Goal: Task Accomplishment & Management: Complete application form

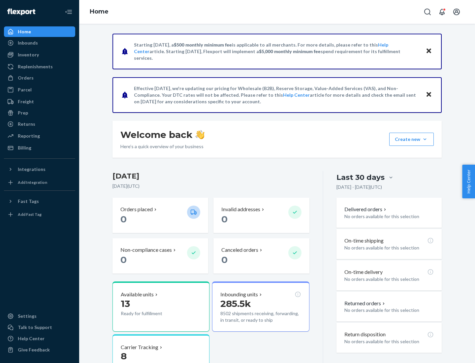
click at [425, 139] on button "Create new Create new inbound Create new order Create new product" at bounding box center [411, 139] width 45 height 13
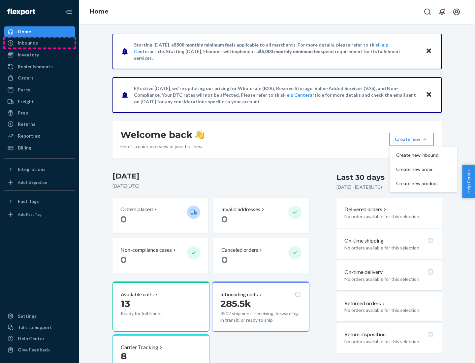
click at [40, 43] on div "Inbounds" at bounding box center [40, 42] width 70 height 9
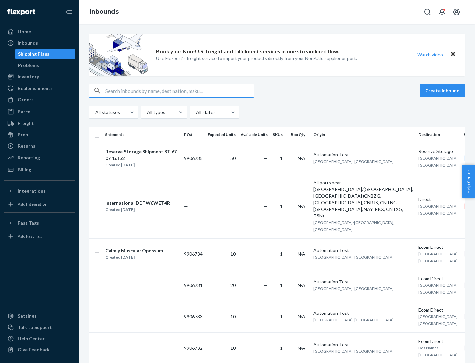
click at [444, 91] on button "Create inbound" at bounding box center [443, 90] width 46 height 13
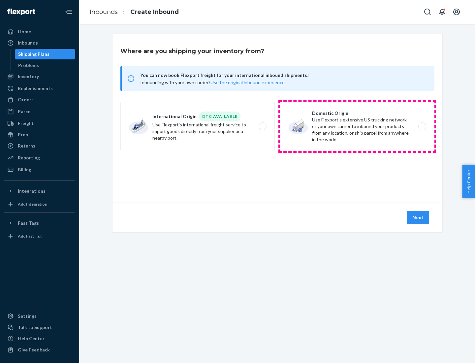
click at [357, 126] on label "Domestic Origin Use Flexport’s extensive US trucking network or your own carrie…" at bounding box center [357, 127] width 154 height 50
click at [422, 126] on input "Domestic Origin Use Flexport’s extensive US trucking network or your own carrie…" at bounding box center [424, 126] width 4 height 4
radio input "true"
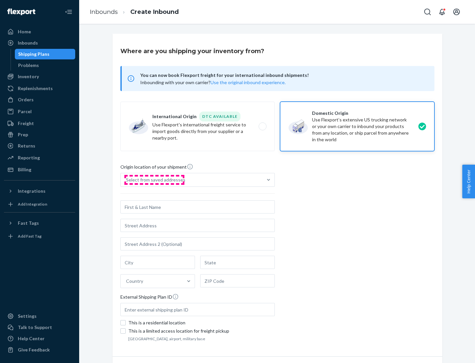
click at [154, 180] on div "Select from saved addresses" at bounding box center [155, 180] width 59 height 7
click at [127, 180] on input "Select from saved addresses" at bounding box center [126, 180] width 1 height 7
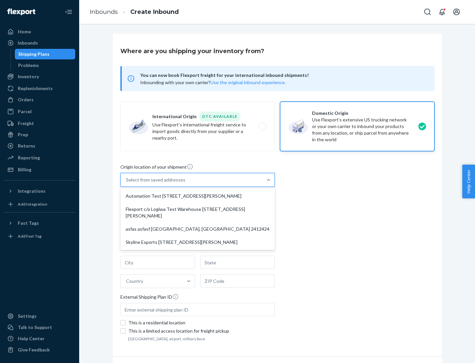
scroll to position [3, 0]
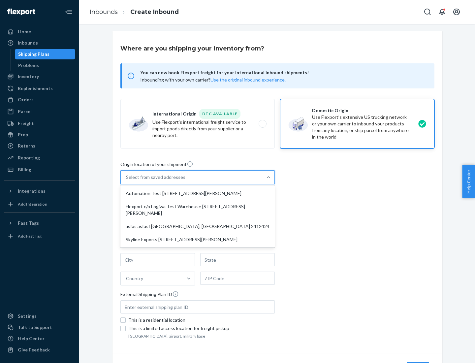
click at [198, 193] on div "Automation Test [STREET_ADDRESS][PERSON_NAME]" at bounding box center [198, 193] width 152 height 13
click at [127, 181] on input "option Automation Test [STREET_ADDRESS][PERSON_NAME] focused, 1 of 4. 4 results…" at bounding box center [126, 177] width 1 height 7
type input "Automation Test"
type input "9th Floor"
type input "[GEOGRAPHIC_DATA]"
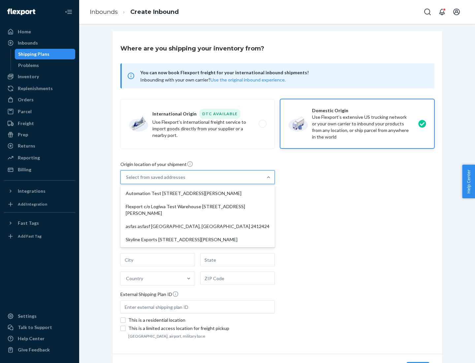
type input "CA"
type input "94104"
type input "[STREET_ADDRESS][PERSON_NAME]"
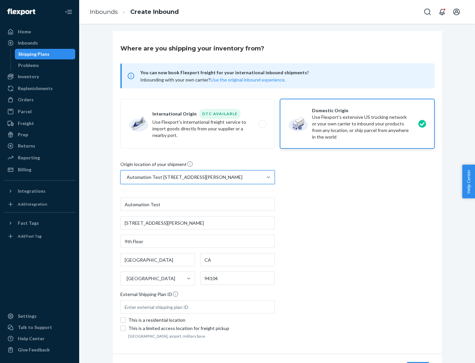
scroll to position [39, 0]
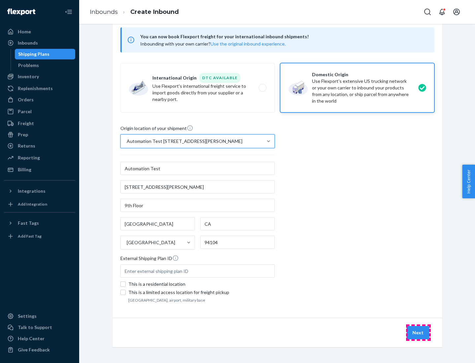
click at [419, 333] on button "Next" at bounding box center [418, 332] width 22 height 13
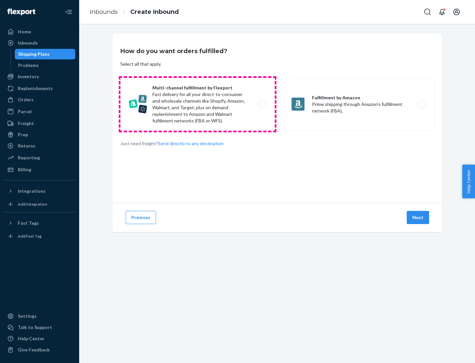
click at [198, 104] on label "Multi-channel fulfillment by Flexport Fast delivery for all your direct-to-cons…" at bounding box center [197, 104] width 154 height 53
click at [262, 104] on input "Multi-channel fulfillment by Flexport Fast delivery for all your direct-to-cons…" at bounding box center [264, 104] width 4 height 4
radio input "true"
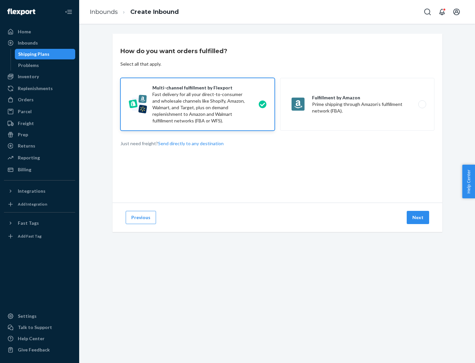
click at [419, 218] on button "Next" at bounding box center [418, 217] width 22 height 13
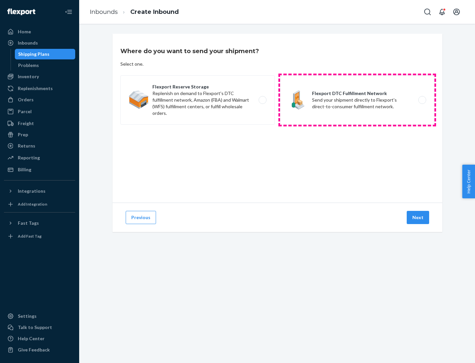
click at [357, 100] on label "Flexport DTC Fulfillment Network Send your shipment directly to Flexport's dire…" at bounding box center [357, 100] width 154 height 50
click at [422, 100] on input "Flexport DTC Fulfillment Network Send your shipment directly to Flexport's dire…" at bounding box center [424, 100] width 4 height 4
radio input "true"
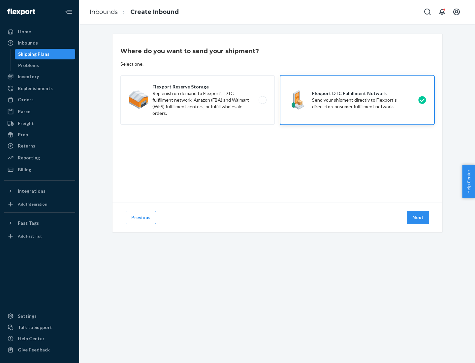
click at [419, 218] on button "Next" at bounding box center [418, 217] width 22 height 13
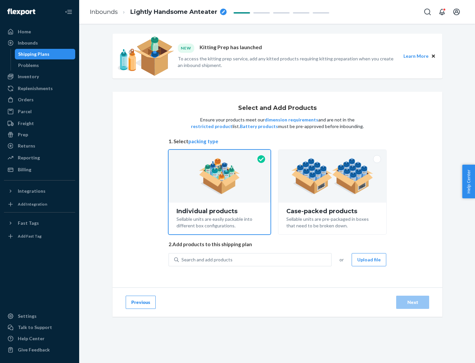
click at [333, 176] on img at bounding box center [332, 176] width 82 height 36
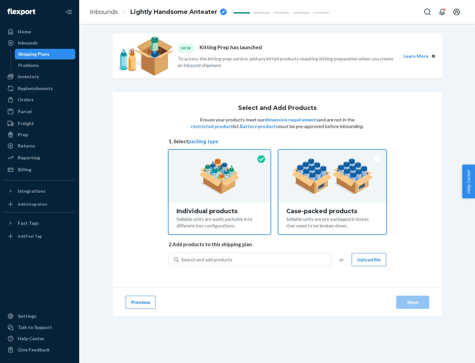
click at [333, 154] on input "Case-packed products Sellable units are pre-packaged in boxes that need to be b…" at bounding box center [332, 152] width 4 height 4
radio input "true"
radio input "false"
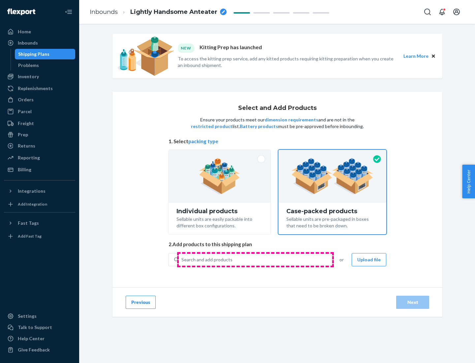
click at [255, 259] on div "Search and add products" at bounding box center [255, 260] width 152 height 12
click at [182, 259] on input "Search and add products" at bounding box center [182, 259] width 1 height 7
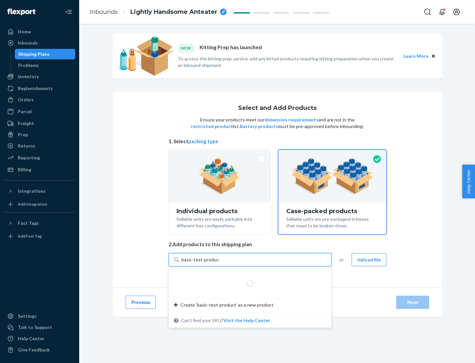
type input "basic-test-product-1"
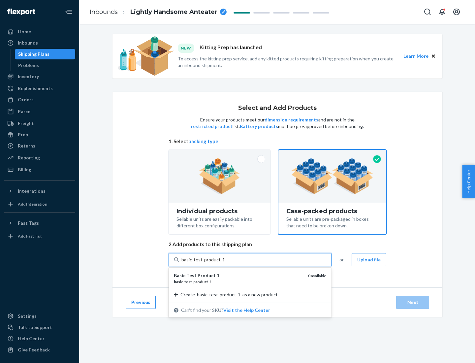
click at [239, 282] on div "basic - test - product - 1" at bounding box center [238, 282] width 129 height 6
click at [224, 263] on input "basic-test-product-1" at bounding box center [203, 259] width 42 height 7
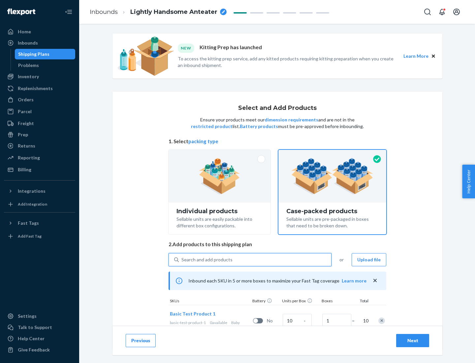
scroll to position [24, 0]
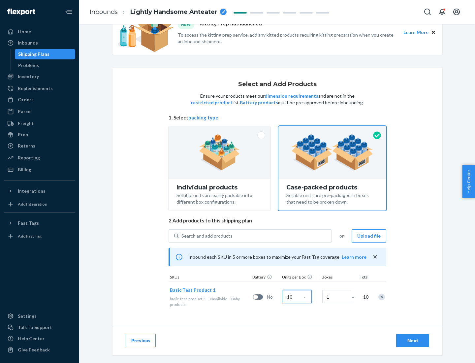
type input "10"
type input "7"
click at [413, 341] on div "Next" at bounding box center [413, 340] width 22 height 7
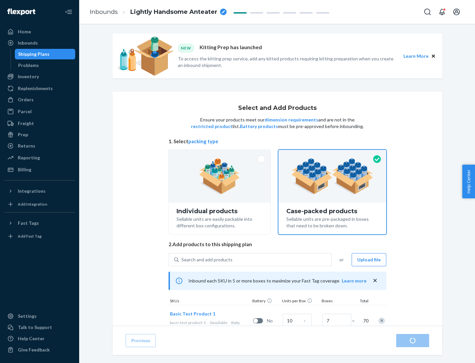
radio input "true"
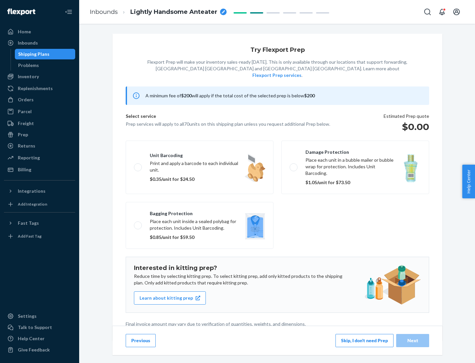
scroll to position [2, 0]
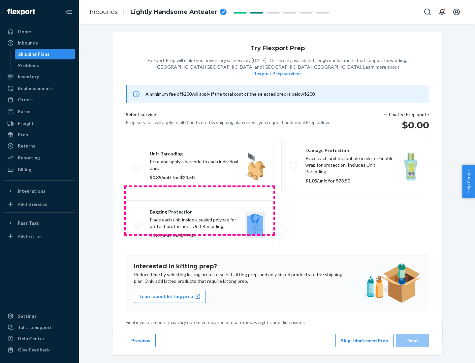
click at [200, 210] on label "Bagging protection Place each unit inside a sealed polybag for protection. Incl…" at bounding box center [200, 223] width 148 height 47
click at [138, 221] on input "Bagging protection Place each unit inside a sealed polybag for protection. Incl…" at bounding box center [136, 223] width 4 height 4
checkbox input "true"
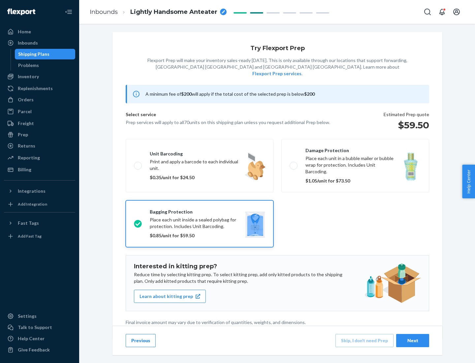
click at [413, 340] on div "Next" at bounding box center [413, 340] width 22 height 7
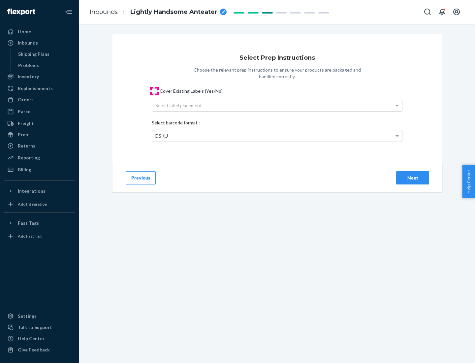
click at [154, 91] on input "Cover Existing Labels (Yes/No)" at bounding box center [154, 90] width 5 height 5
checkbox input "true"
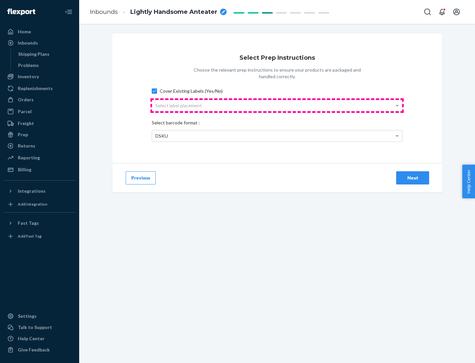
click at [277, 105] on div "Select label placement" at bounding box center [277, 105] width 250 height 11
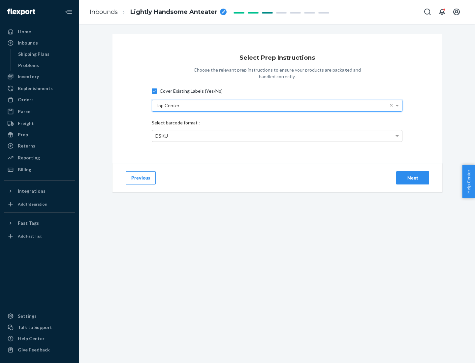
click at [277, 136] on div "DSKU" at bounding box center [277, 135] width 250 height 11
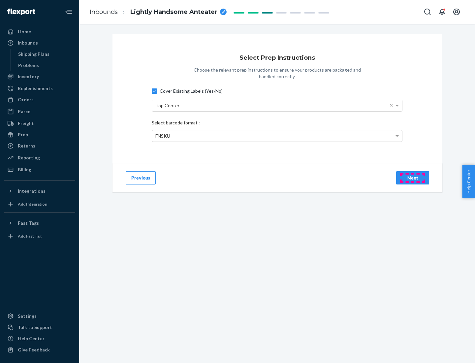
click at [413, 178] on div "Next" at bounding box center [413, 178] width 22 height 7
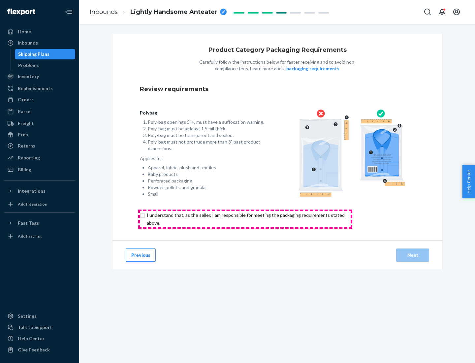
click at [245, 219] on input "checkbox" at bounding box center [249, 219] width 219 height 16
checkbox input "true"
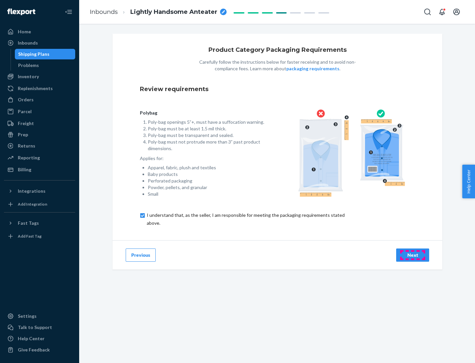
click at [413, 255] on div "Next" at bounding box center [413, 255] width 22 height 7
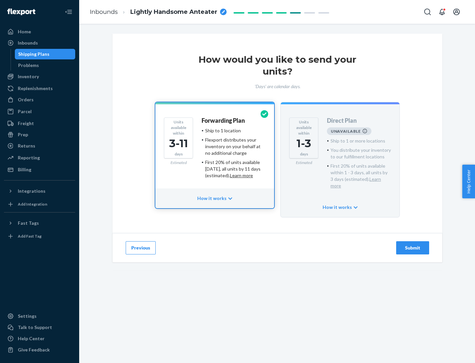
click at [224, 120] on h4 "Forwarding Plan" at bounding box center [223, 121] width 43 height 7
click at [413, 245] on div "Submit" at bounding box center [413, 248] width 22 height 7
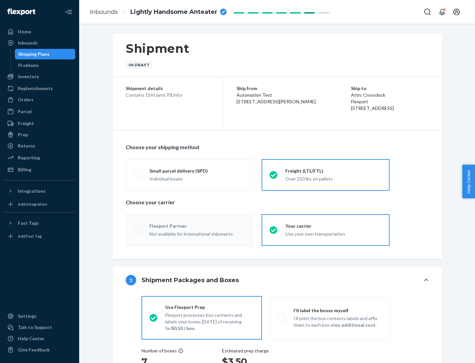
radio input "true"
radio input "false"
radio input "true"
radio input "false"
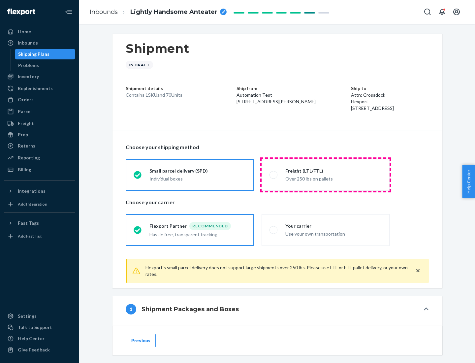
click at [326, 175] on div "Over 250 lbs on pallets" at bounding box center [333, 178] width 96 height 8
click at [274, 175] on input "Freight (LTL/FTL) Over 250 lbs on pallets" at bounding box center [272, 175] width 4 height 4
radio input "true"
radio input "false"
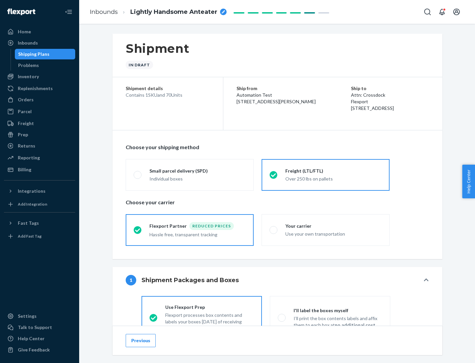
scroll to position [37, 0]
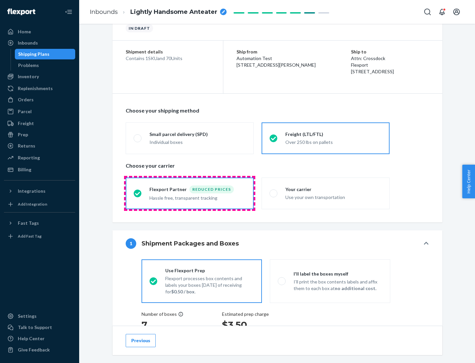
click at [190, 193] on div "Hassle free, transparent tracking" at bounding box center [198, 197] width 96 height 8
click at [138, 193] on input "Flexport Partner Reduced prices Hassle free, transparent tracking" at bounding box center [136, 193] width 4 height 4
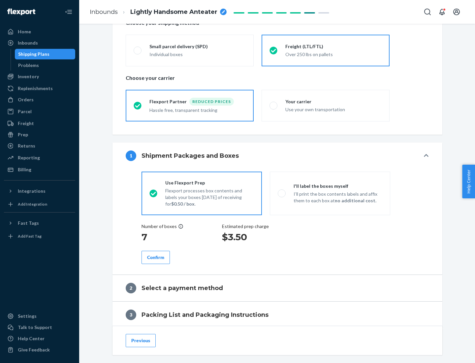
click at [330, 193] on p "I’ll print the box contents labels and affix them to each box at no additional …" at bounding box center [338, 197] width 89 height 13
click at [282, 193] on input "I'll label the boxes myself I’ll print the box contents labels and affix them t…" at bounding box center [280, 193] width 4 height 4
radio input "true"
radio input "false"
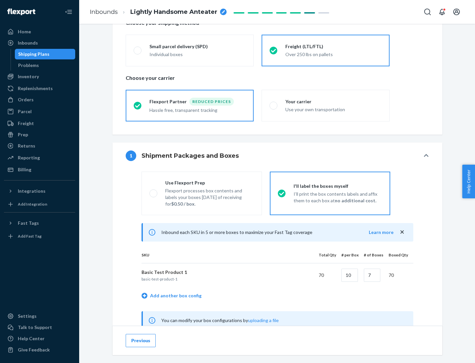
scroll to position [206, 0]
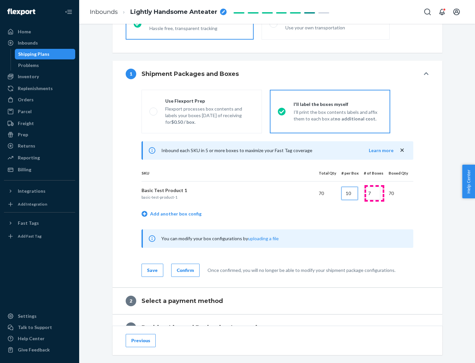
type input "10"
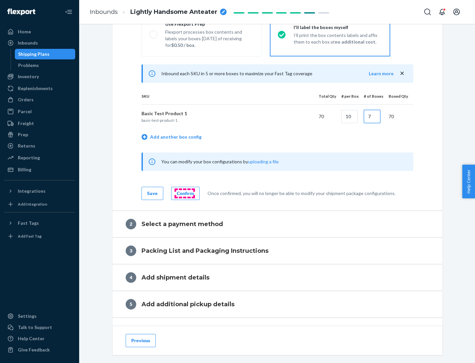
type input "7"
click at [185, 193] on div "Confirm" at bounding box center [185, 193] width 17 height 7
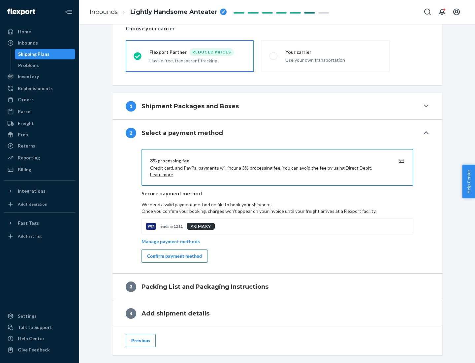
scroll to position [237, 0]
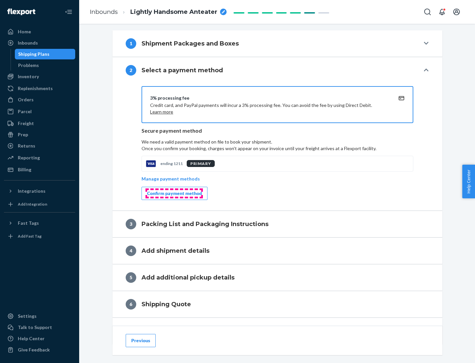
click at [174, 193] on div "Confirm payment method" at bounding box center [174, 193] width 55 height 7
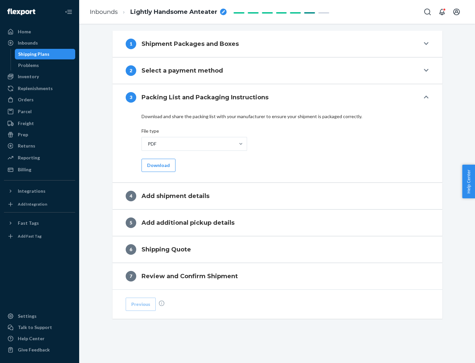
scroll to position [208, 0]
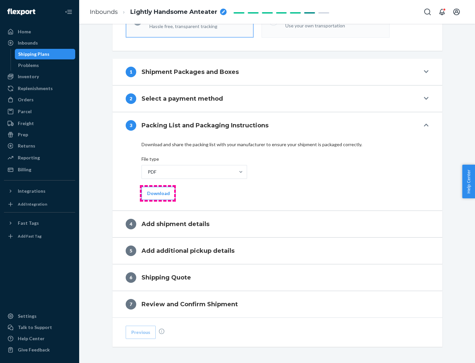
click at [158, 193] on button "Download" at bounding box center [159, 193] width 34 height 13
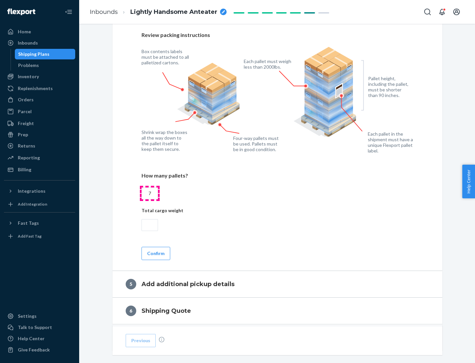
scroll to position [428, 0]
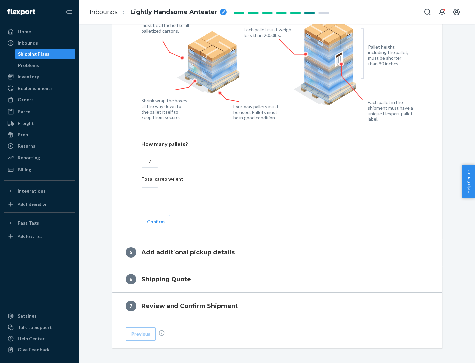
type input "7"
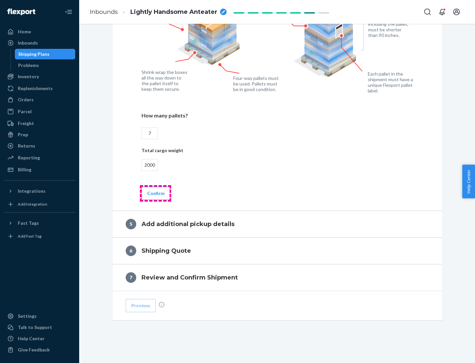
type input "2000"
click at [155, 193] on button "Confirm" at bounding box center [156, 193] width 29 height 13
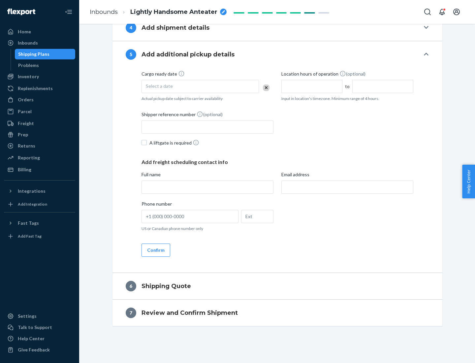
scroll to position [226, 0]
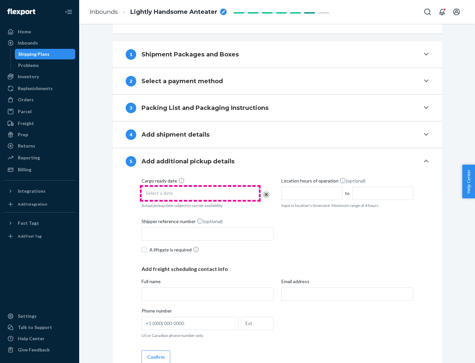
click at [200, 193] on div "Select a date" at bounding box center [201, 193] width 118 height 13
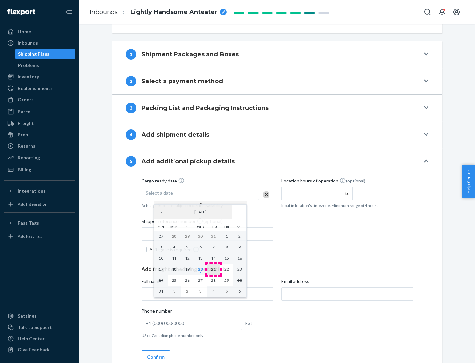
click at [214, 269] on abbr "21" at bounding box center [213, 269] width 5 height 5
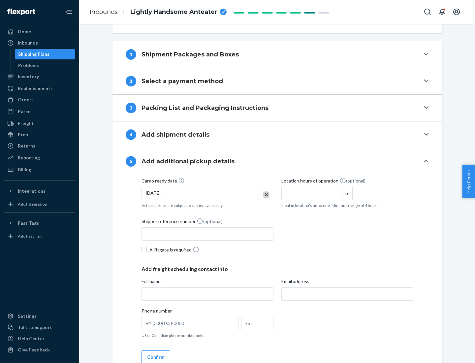
scroll to position [326, 0]
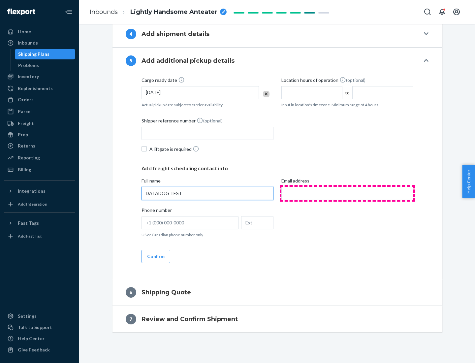
type input "DATADOG TEST"
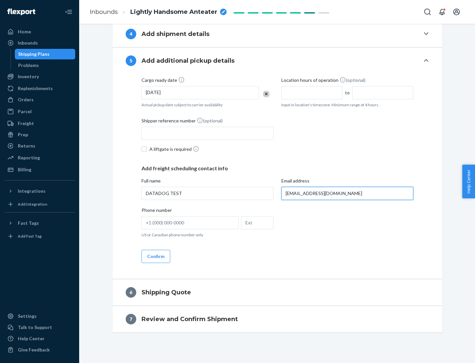
scroll to position [333, 0]
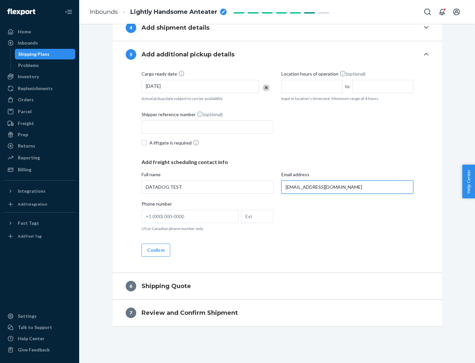
type input "[EMAIL_ADDRESS][DOMAIN_NAME]"
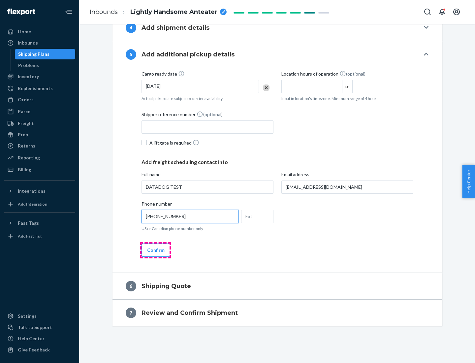
type input "[PHONE_NUMBER]"
click at [155, 250] on button "Confirm" at bounding box center [156, 250] width 29 height 13
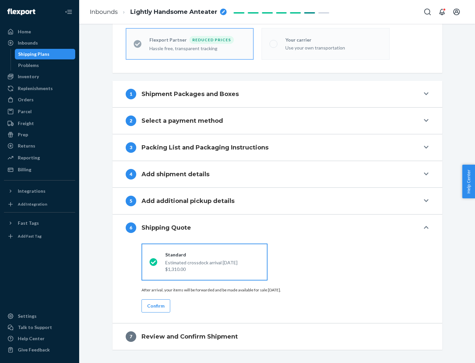
scroll to position [210, 0]
